Goal: Task Accomplishment & Management: Use online tool/utility

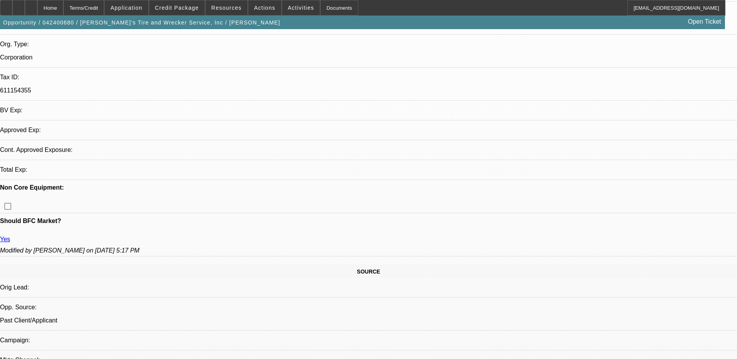
select select "0"
select select "2"
select select "0.1"
select select "4"
